Goal: Complete application form

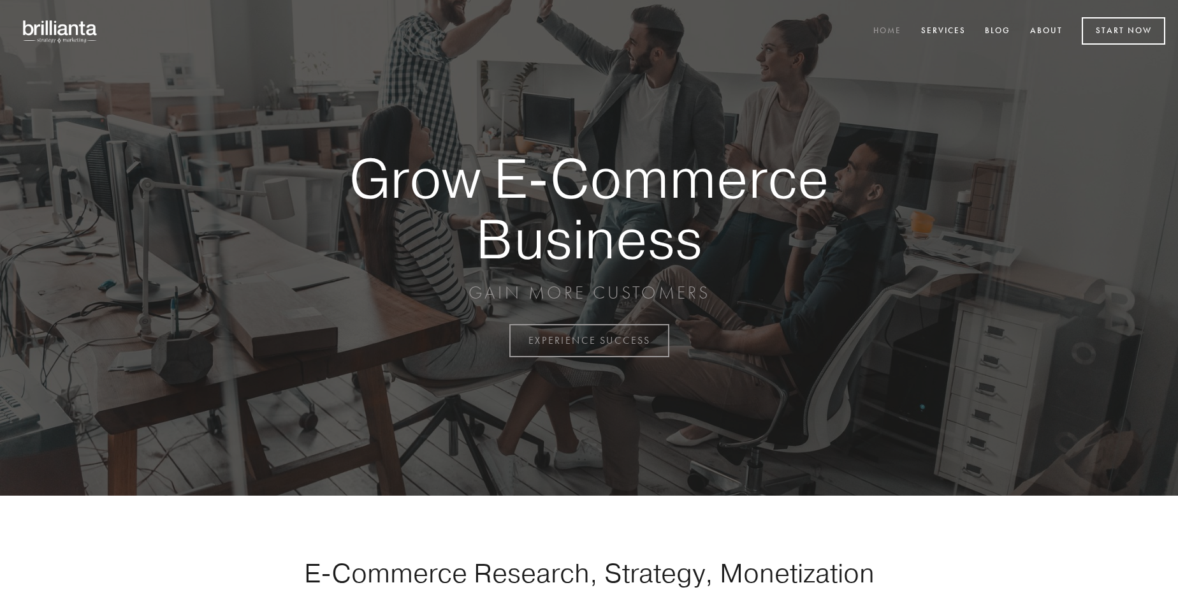
scroll to position [3343, 0]
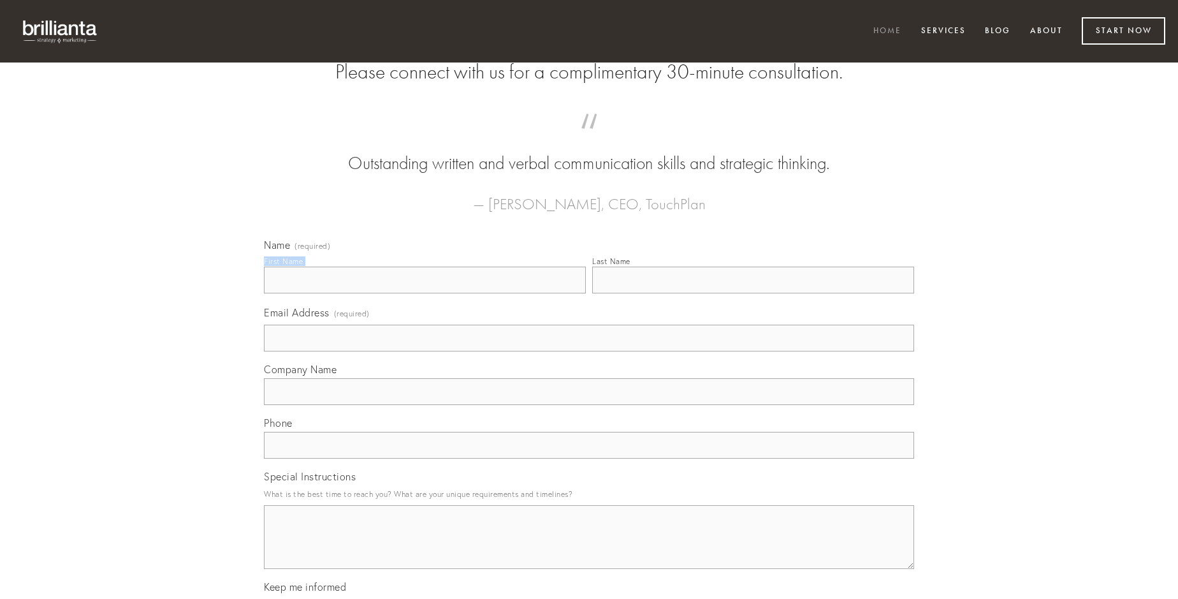
type input "[PERSON_NAME]"
click at [753, 293] on input "Last Name" at bounding box center [753, 280] width 322 height 27
type input "[PERSON_NAME]"
click at [589, 351] on input "Email Address (required)" at bounding box center [589, 338] width 650 height 27
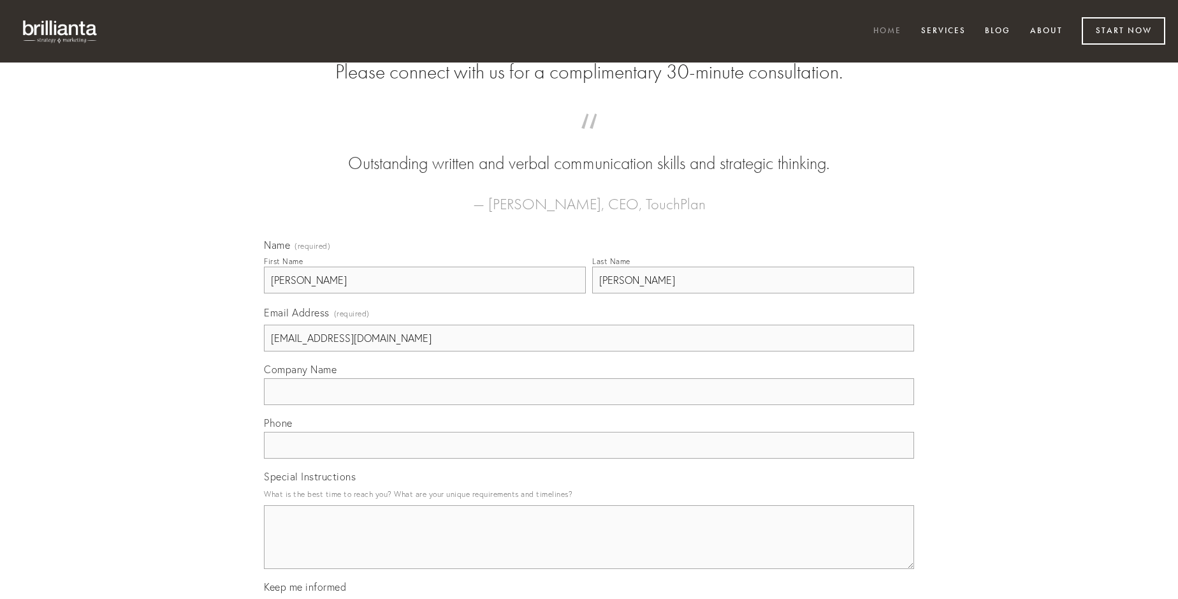
type input "[EMAIL_ADDRESS][DOMAIN_NAME]"
click at [589, 405] on input "Company Name" at bounding box center [589, 391] width 650 height 27
type input "comis"
click at [589, 458] on input "text" at bounding box center [589, 445] width 650 height 27
click at [589, 548] on textarea "Special Instructions" at bounding box center [589, 537] width 650 height 64
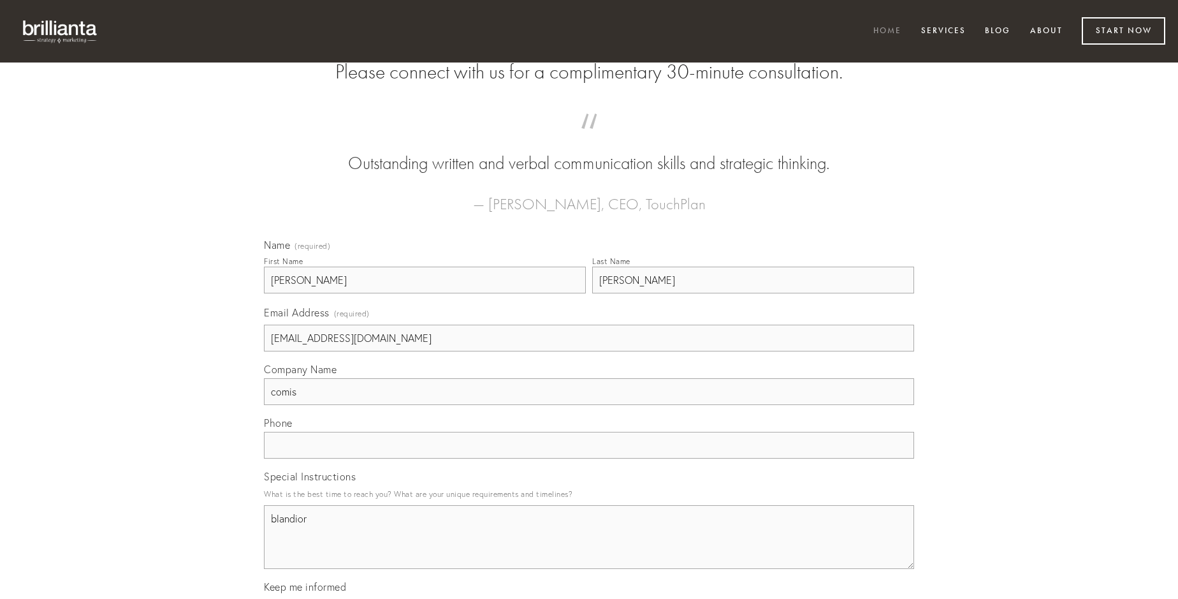
type textarea "blandior"
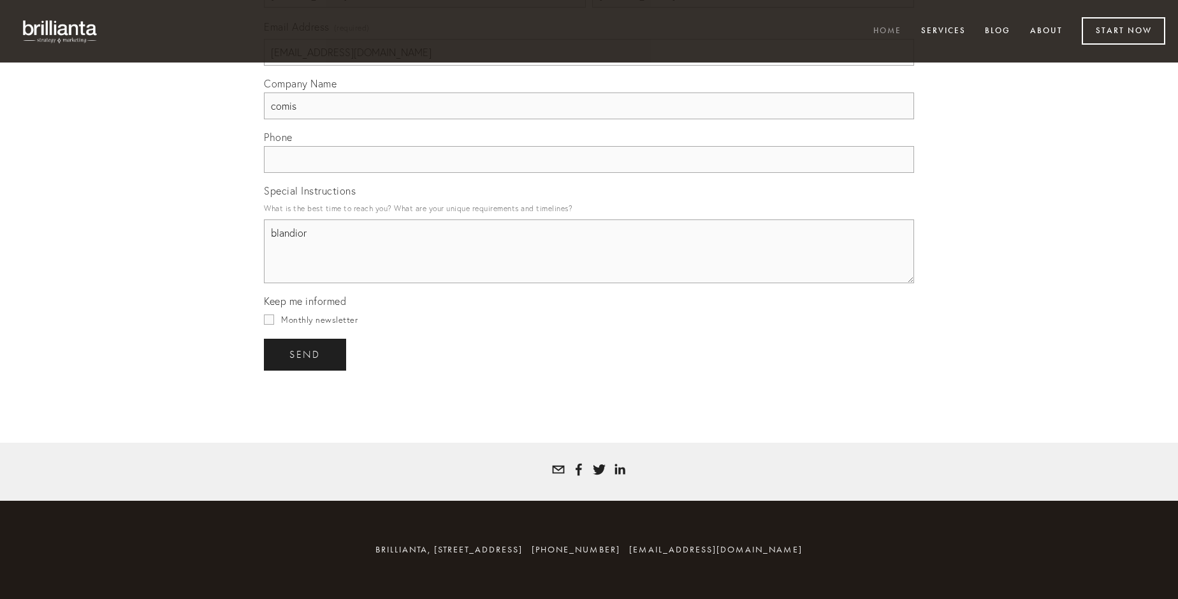
click at [306, 354] on span "send" at bounding box center [304, 354] width 31 height 11
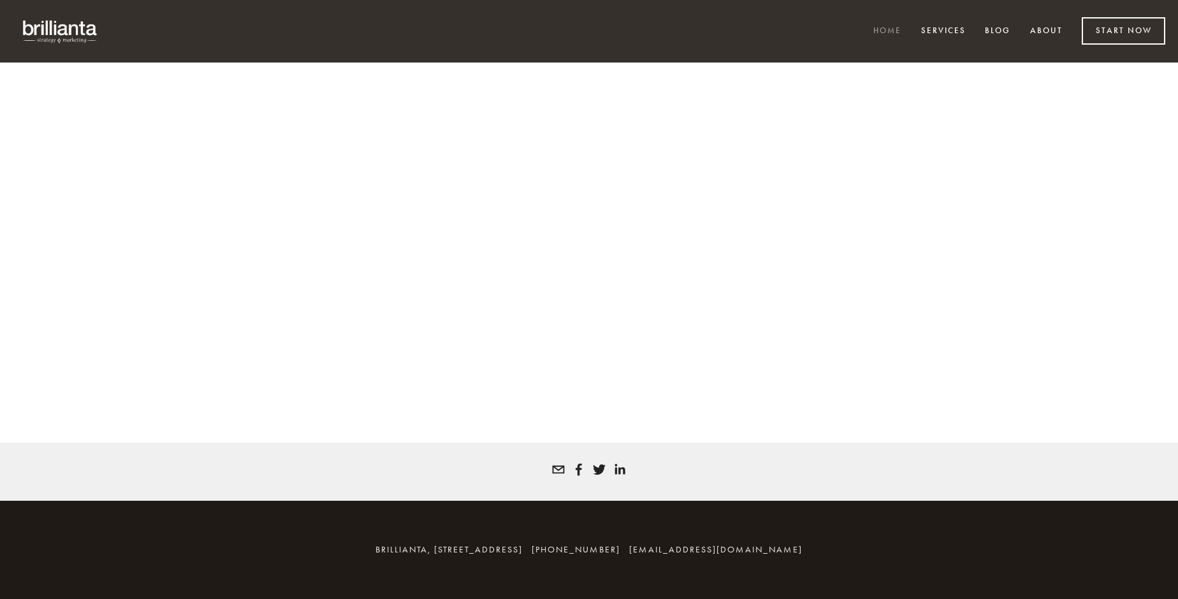
scroll to position [3325, 0]
